Goal: Task Accomplishment & Management: Use online tool/utility

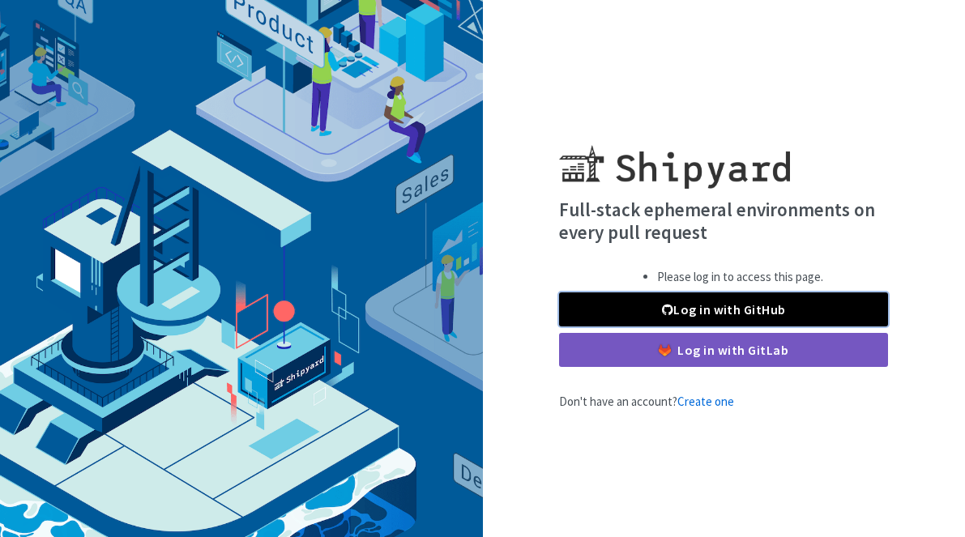
click at [696, 309] on link "Log in with GitHub" at bounding box center [723, 310] width 329 height 34
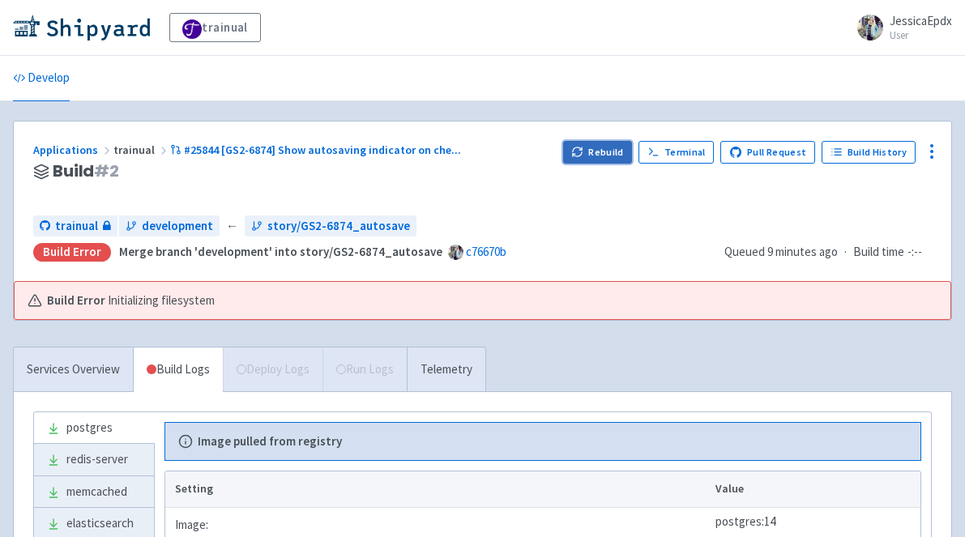
click at [597, 156] on button "Rebuild" at bounding box center [598, 152] width 70 height 23
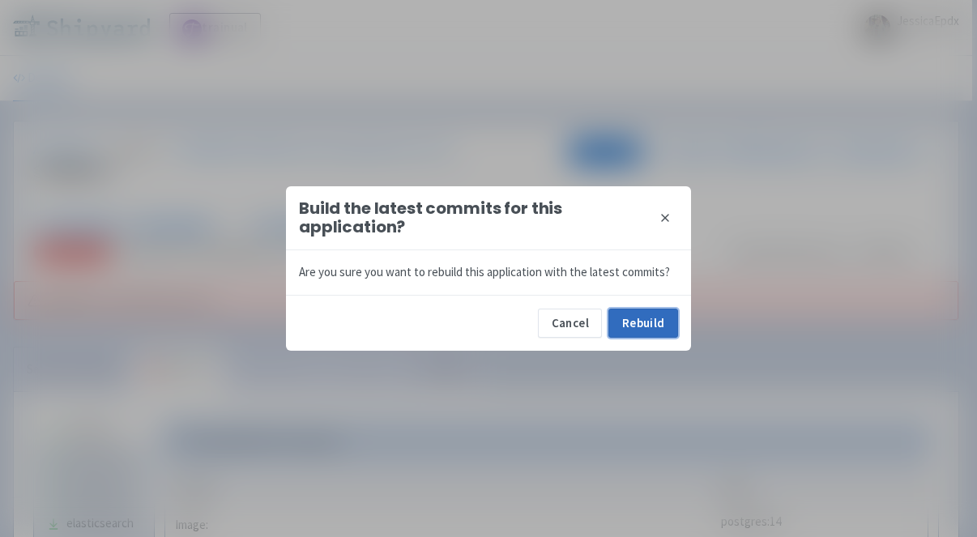
click at [640, 324] on button "Rebuild" at bounding box center [644, 323] width 70 height 29
